Goal: Task Accomplishment & Management: Manage account settings

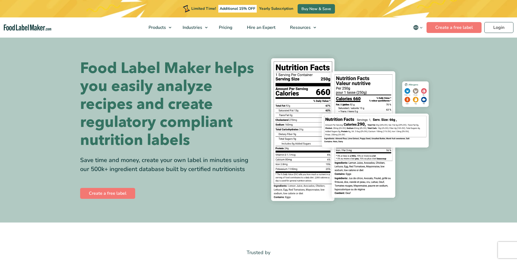
click at [496, 33] on nav "Products Food Nutrition Labelling Supplements Formulation & Labelling Industrie…" at bounding box center [258, 27] width 517 height 20
click at [497, 26] on link "Login" at bounding box center [498, 27] width 29 height 11
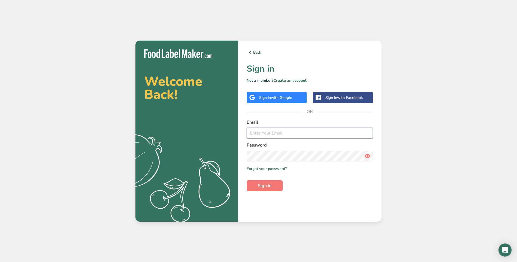
click at [267, 134] on input "email" at bounding box center [310, 133] width 126 height 11
type input "[PERSON_NAME][EMAIL_ADDRESS][DOMAIN_NAME]"
click at [247, 180] on button "Sign in" at bounding box center [265, 185] width 36 height 11
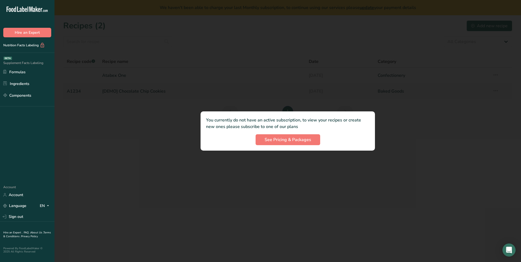
click at [130, 148] on div at bounding box center [288, 131] width 467 height 262
click at [279, 137] on span "See Pricing & Packages" at bounding box center [288, 140] width 47 height 7
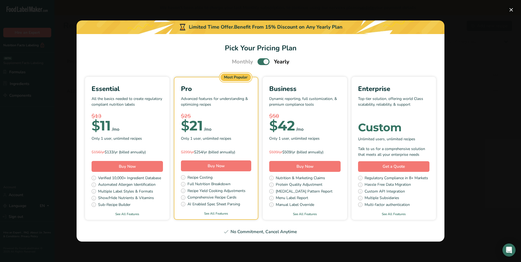
click at [511, 11] on button "Pick Your Pricing Plan Modal" at bounding box center [511, 9] width 9 height 9
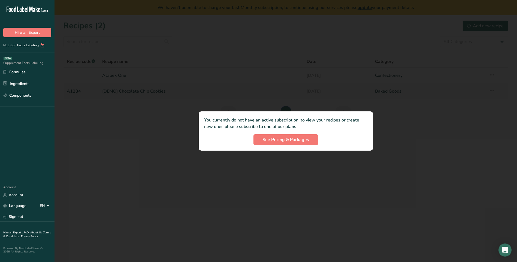
click at [202, 205] on div at bounding box center [286, 131] width 463 height 262
click at [140, 150] on div at bounding box center [286, 131] width 463 height 262
